Goal: Task Accomplishment & Management: Manage account settings

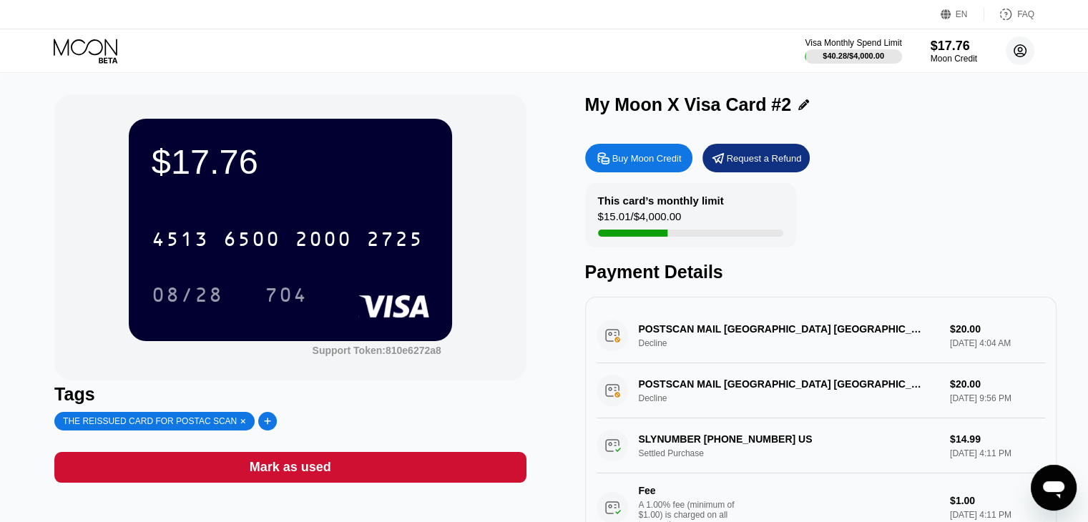
click at [1024, 50] on circle at bounding box center [1020, 50] width 29 height 29
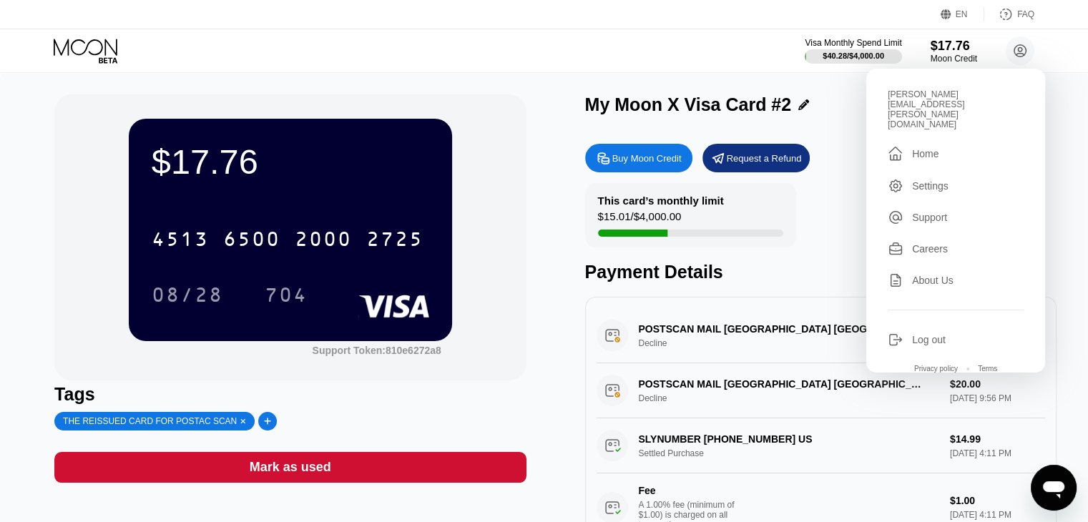
click at [970, 98] on div "[PERSON_NAME][EMAIL_ADDRESS][PERSON_NAME][DOMAIN_NAME]" at bounding box center [956, 109] width 136 height 40
copy div "webb.thomas@consultant.com "
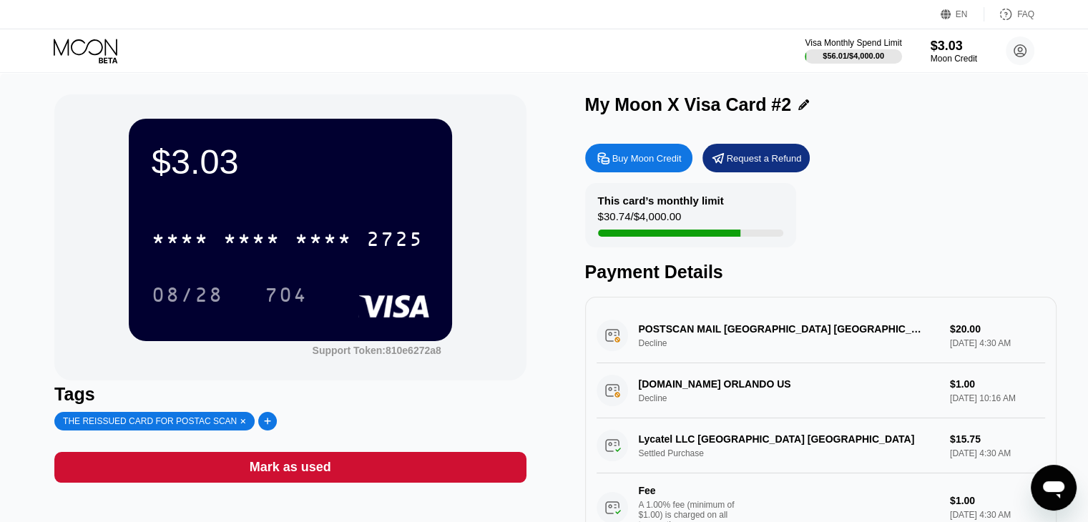
click at [333, 474] on div "Mark as used" at bounding box center [290, 467] width 472 height 31
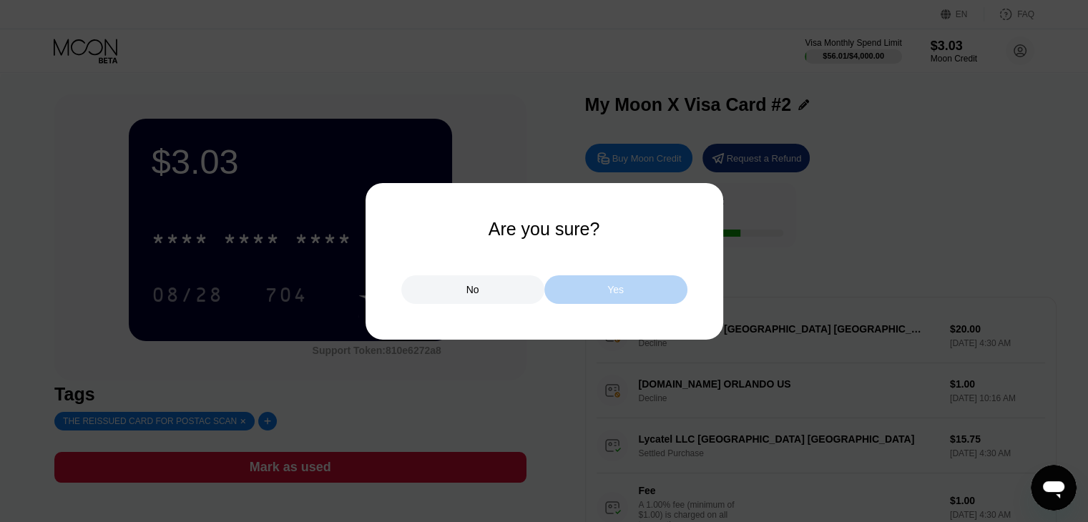
click at [612, 296] on div "Yes" at bounding box center [615, 289] width 16 height 13
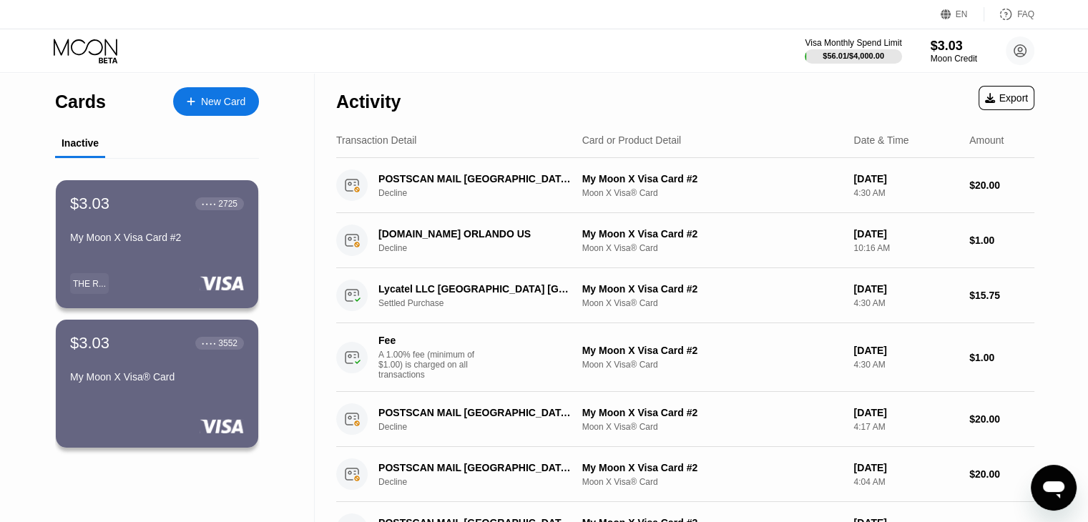
click at [228, 103] on div "New Card" at bounding box center [223, 102] width 44 height 12
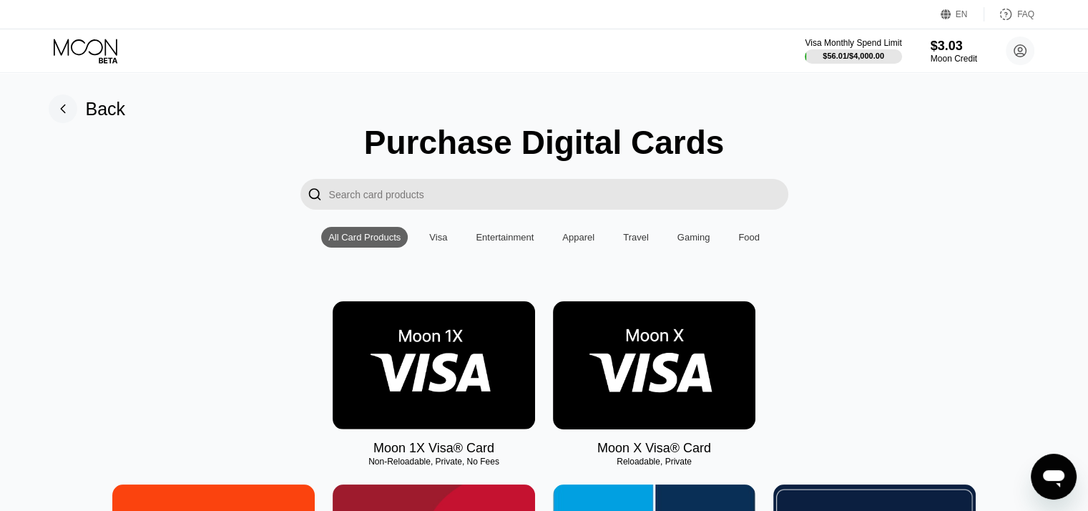
click at [624, 356] on img at bounding box center [654, 365] width 202 height 128
